Goal: Task Accomplishment & Management: Use online tool/utility

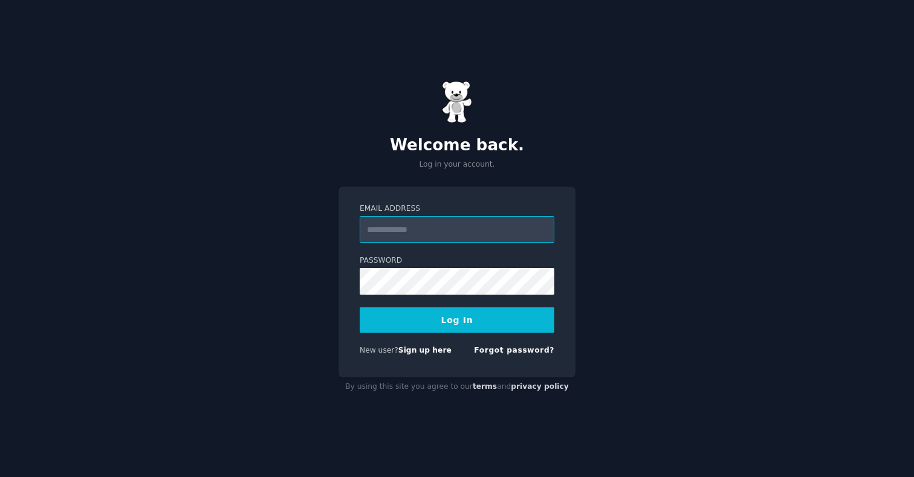
type input "**********"
click at [457, 320] on button "Log In" at bounding box center [457, 320] width 195 height 25
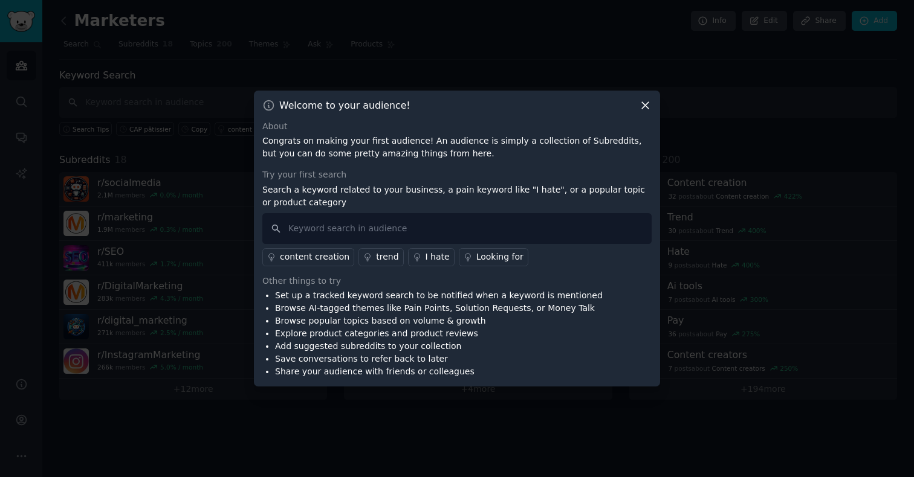
click at [646, 102] on icon at bounding box center [645, 105] width 13 height 13
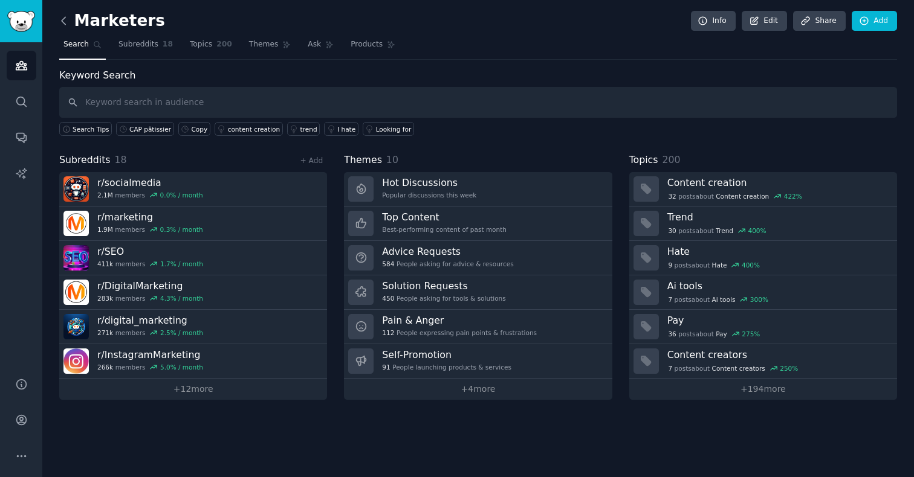
click at [70, 16] on icon at bounding box center [63, 21] width 13 height 13
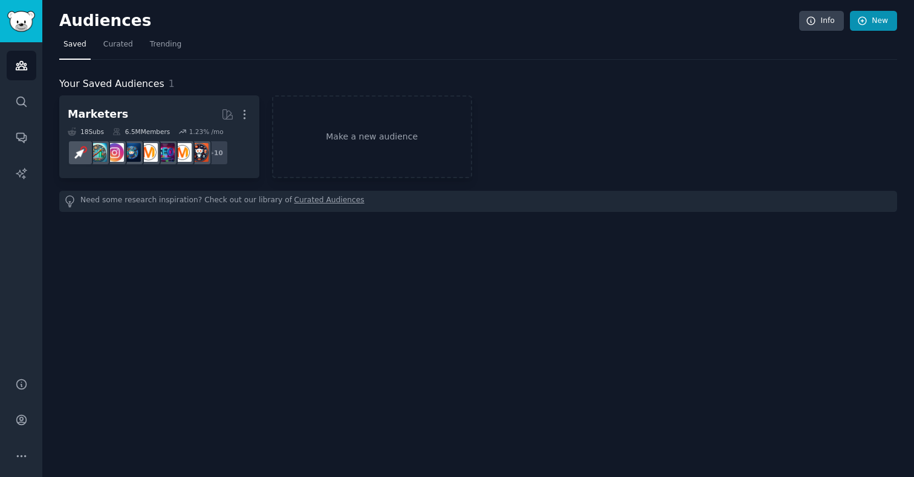
click at [876, 21] on link "New" at bounding box center [873, 21] width 47 height 21
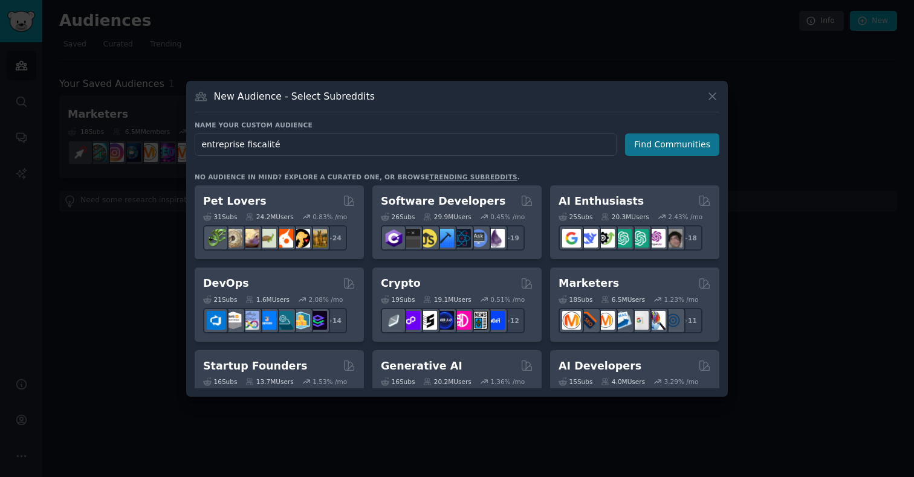
type input "entreprise fiscalité"
click at [666, 143] on button "Find Communities" at bounding box center [672, 145] width 94 height 22
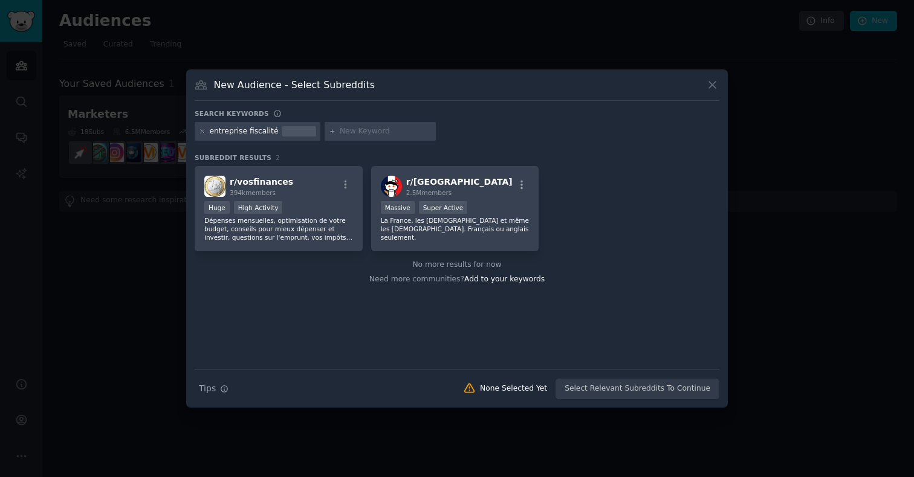
click at [369, 135] on input "text" at bounding box center [386, 131] width 92 height 11
type input "ursaff"
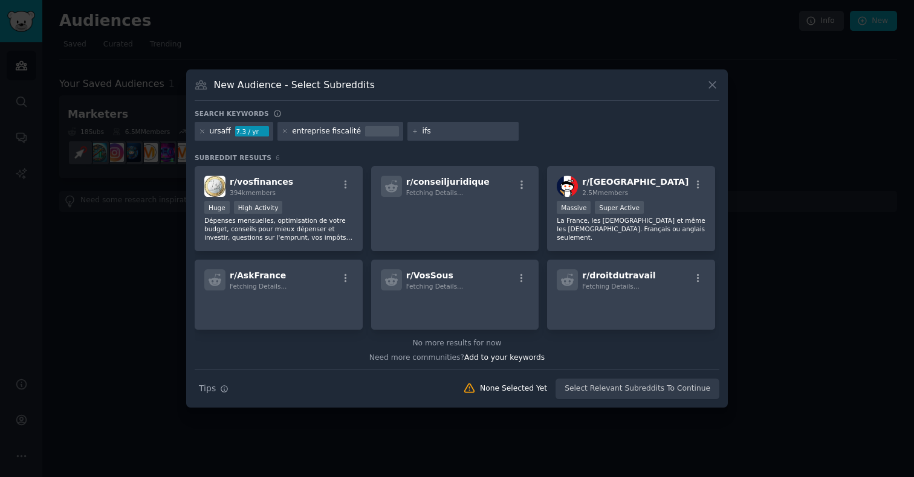
type input "ifsc"
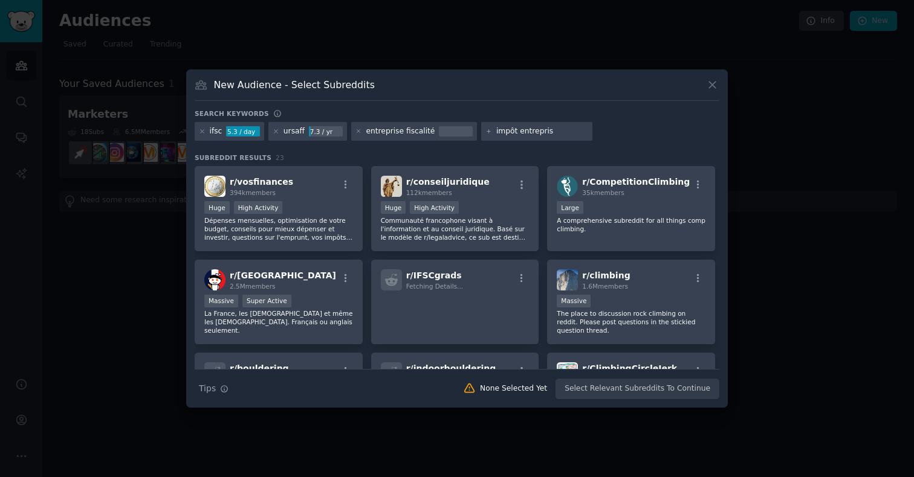
type input "impôt entreprise"
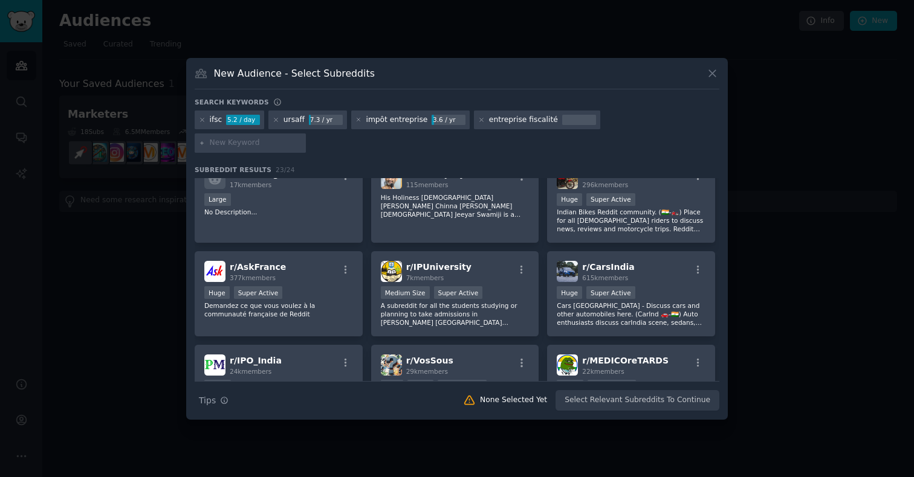
scroll to position [438, 0]
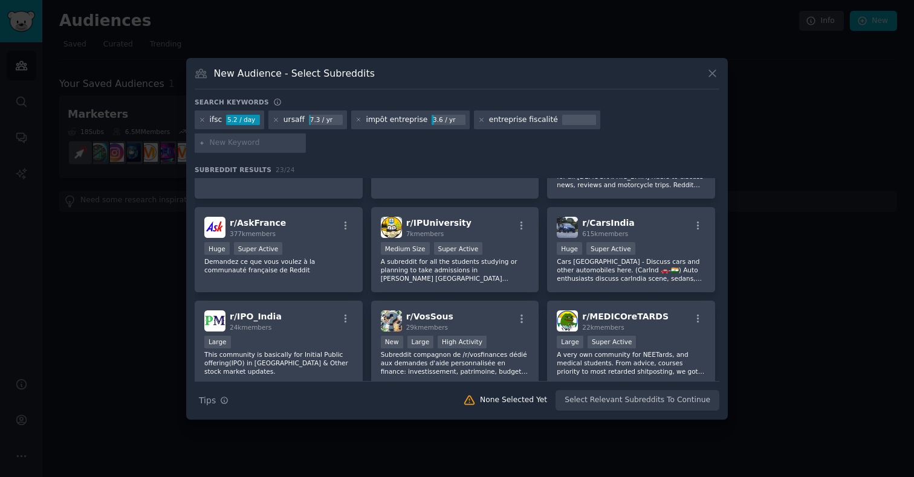
click at [715, 80] on icon at bounding box center [712, 73] width 13 height 13
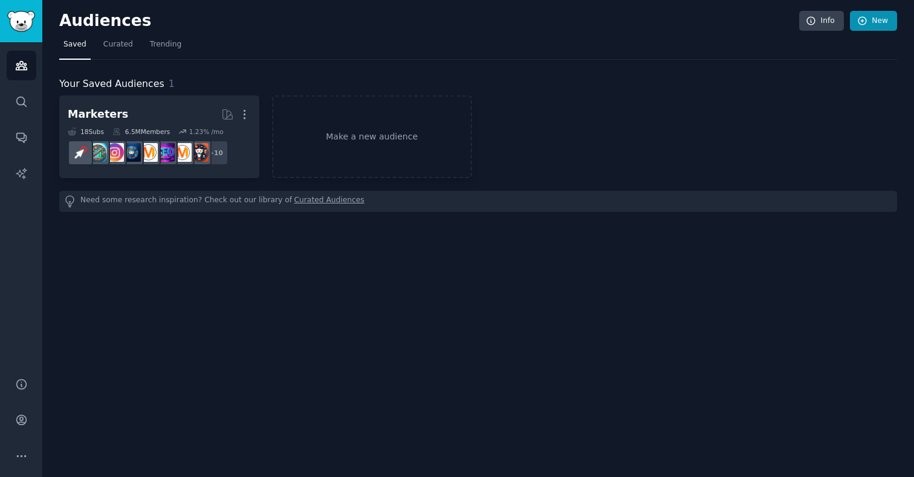
click at [875, 26] on link "New" at bounding box center [873, 21] width 47 height 21
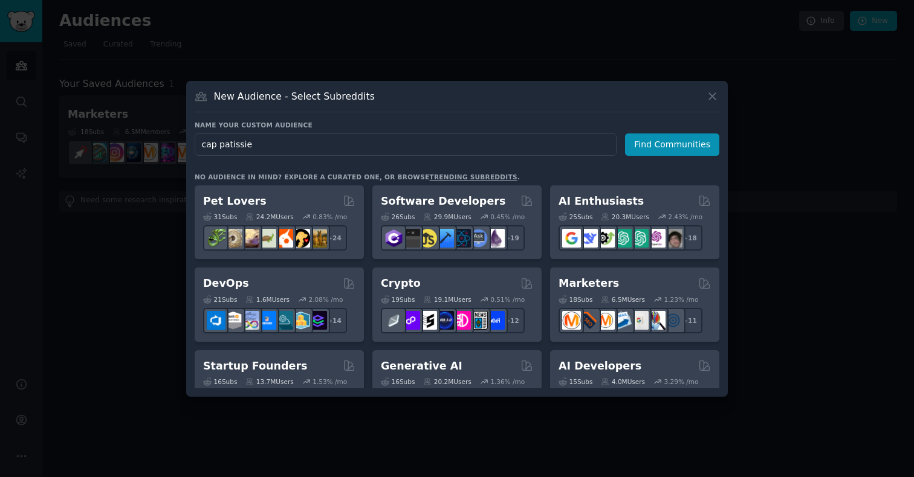
type input "cap patissier"
click at [681, 143] on button "Find Communities" at bounding box center [672, 145] width 94 height 22
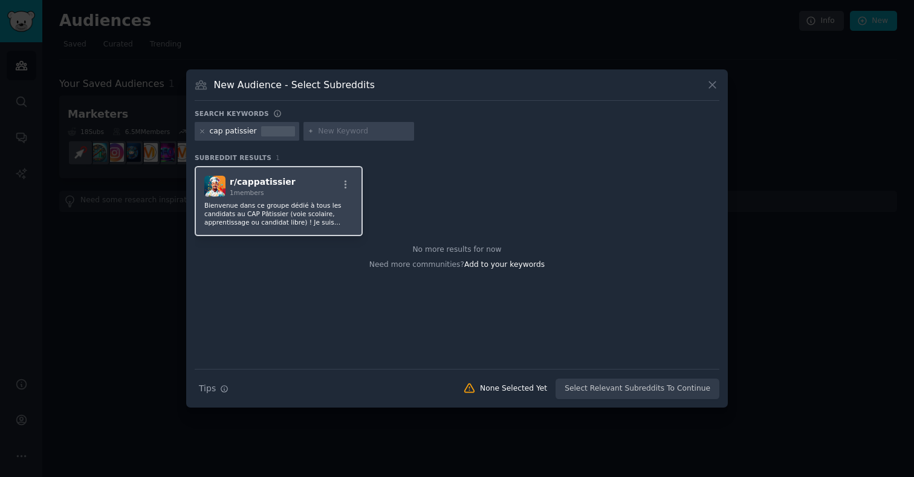
click at [251, 220] on p "Bienvenue dans ce groupe dédié à tous les candidats au CAP Pâtissier (voie scol…" at bounding box center [278, 213] width 149 height 25
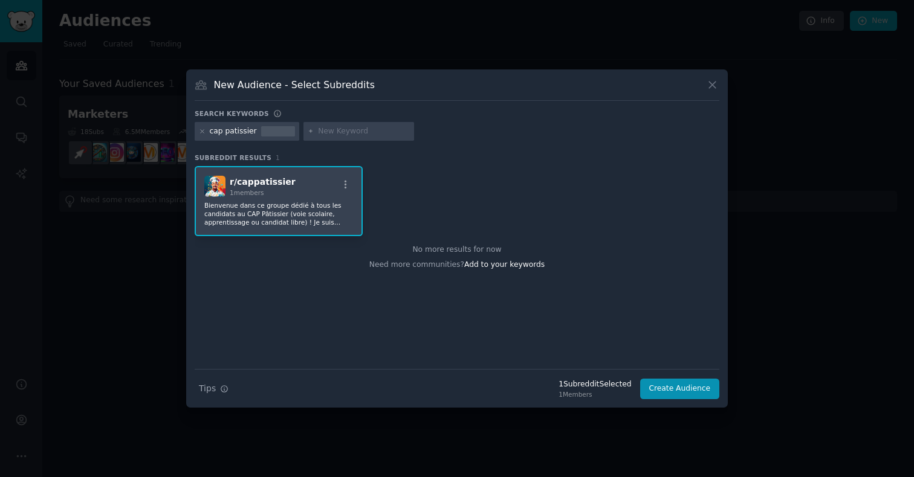
click at [364, 316] on div "r/ cappatissier 1 members Bienvenue dans ce groupe dédié à tous les candidats a…" at bounding box center [457, 267] width 525 height 203
click at [233, 129] on div "cap patissier" at bounding box center [233, 131] width 47 height 11
click at [352, 131] on input "text" at bounding box center [364, 131] width 92 height 11
type input "candidat libre CAP Patissier"
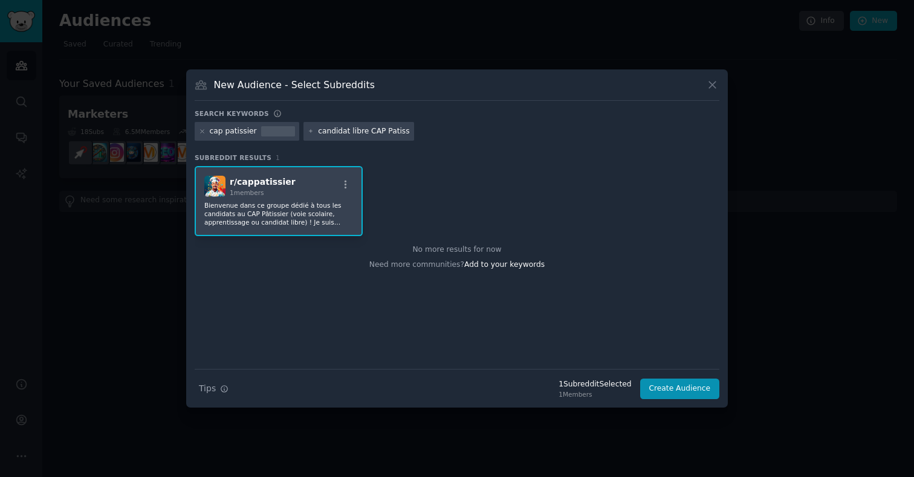
click at [584, 280] on div "r/ cappatissier 1 members Bienvenue dans ce groupe dédié à tous les candidats a…" at bounding box center [457, 267] width 525 height 203
click at [198, 82] on icon at bounding box center [201, 85] width 13 height 13
click at [714, 86] on icon at bounding box center [712, 85] width 13 height 13
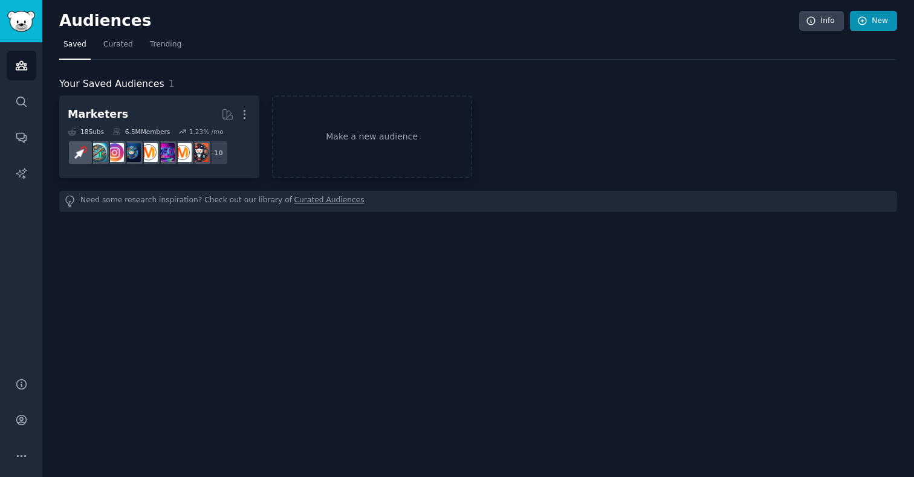
click at [895, 18] on link "New" at bounding box center [873, 21] width 47 height 21
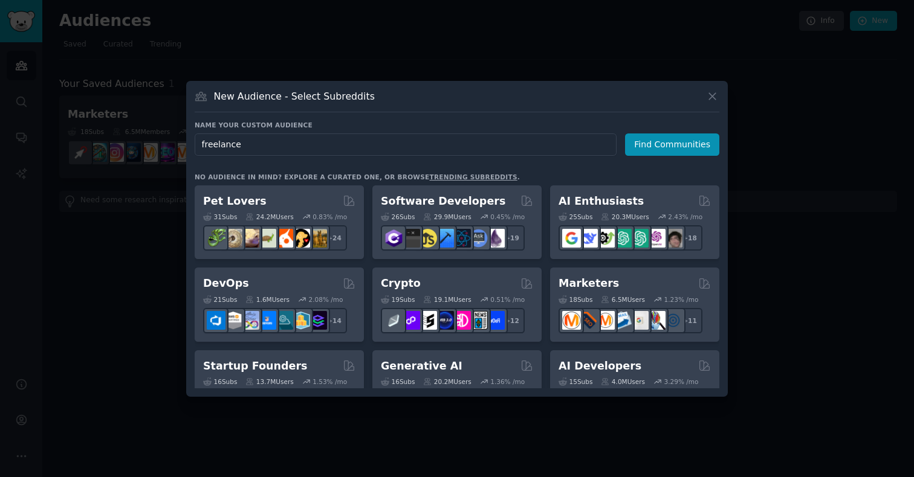
type input "freelance"
click at [455, 94] on div "New Audience - Select Subreddits" at bounding box center [457, 100] width 525 height 23
click at [668, 144] on button "Find Communities" at bounding box center [672, 145] width 94 height 22
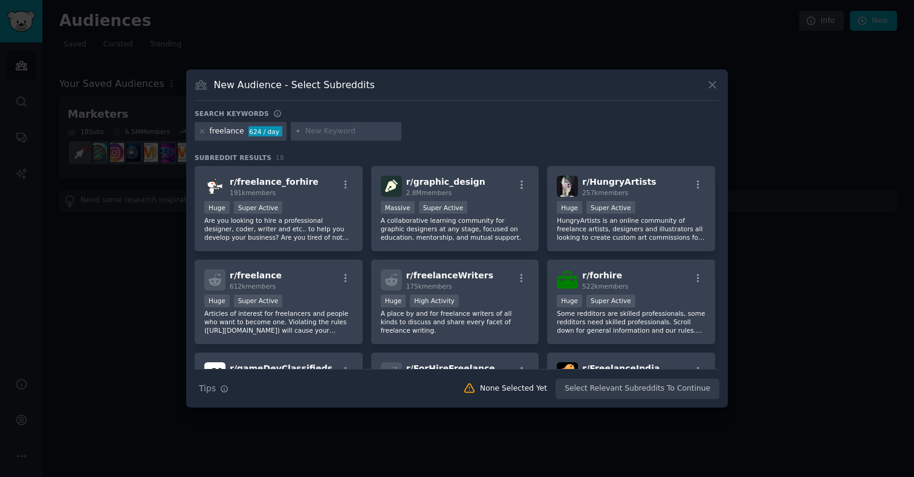
click at [710, 83] on icon at bounding box center [712, 85] width 13 height 13
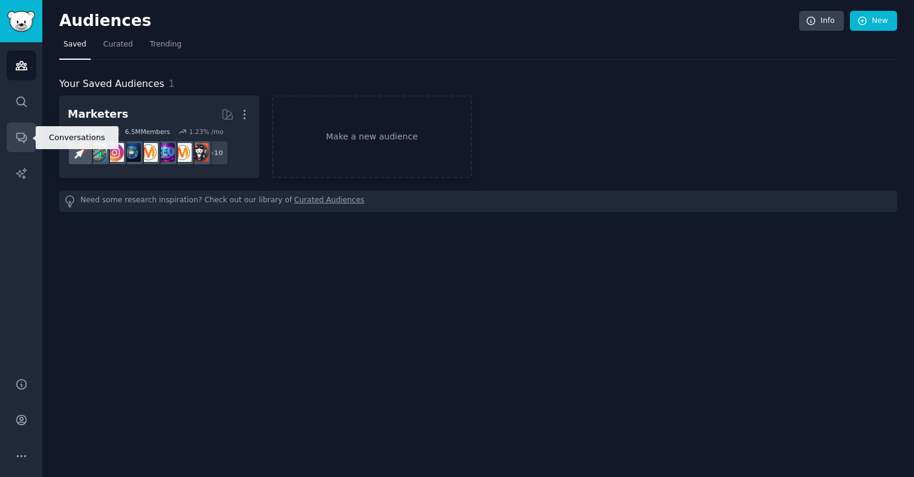
click at [23, 143] on icon "Sidebar" at bounding box center [21, 139] width 10 height 10
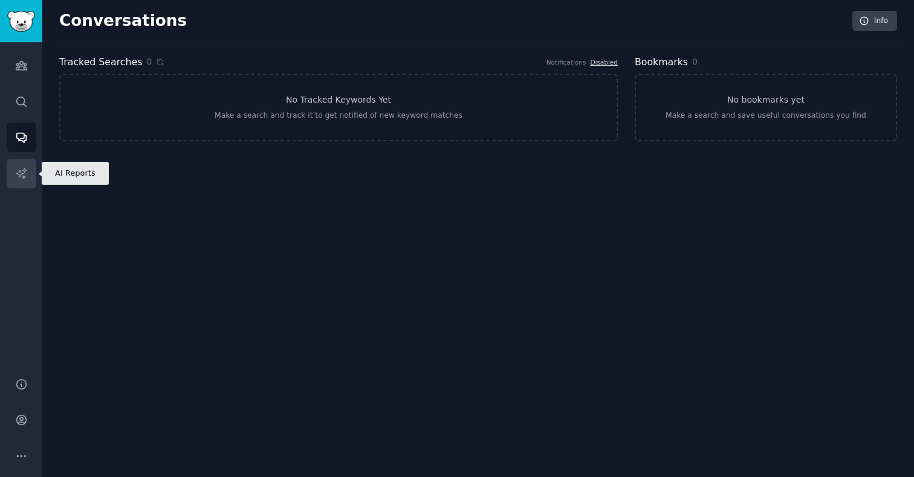
click at [24, 177] on icon "Sidebar" at bounding box center [21, 173] width 13 height 13
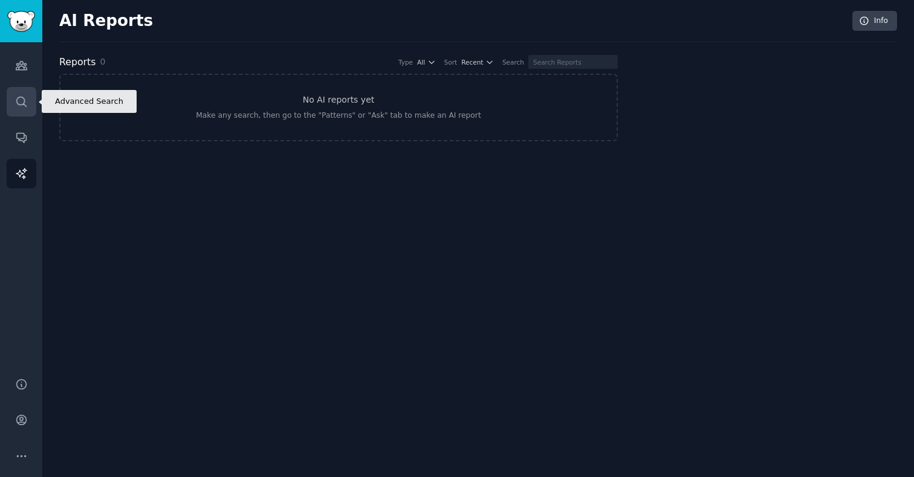
click at [23, 102] on icon "Sidebar" at bounding box center [21, 101] width 13 height 13
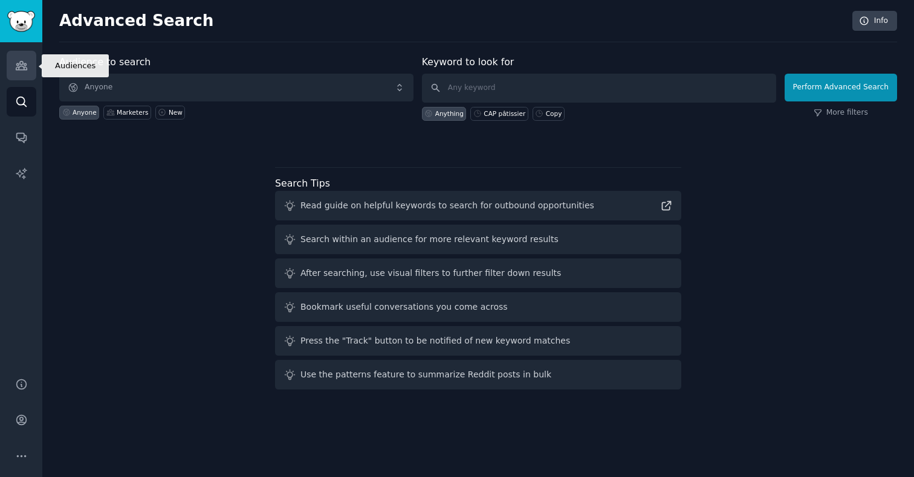
click at [23, 73] on link "Audiences" at bounding box center [22, 66] width 30 height 30
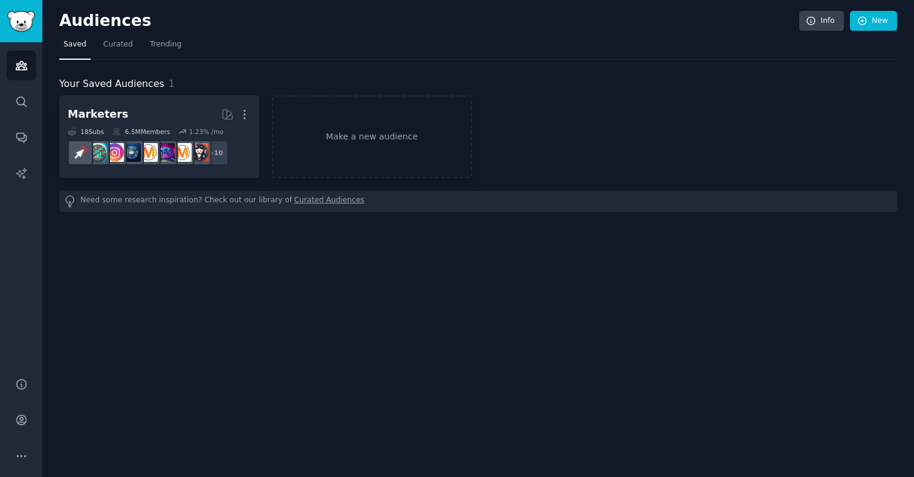
click at [221, 207] on div "Need some research inspiration? Check out our library of Curated Audiences" at bounding box center [478, 201] width 838 height 21
